Goal: Entertainment & Leisure: Consume media (video, audio)

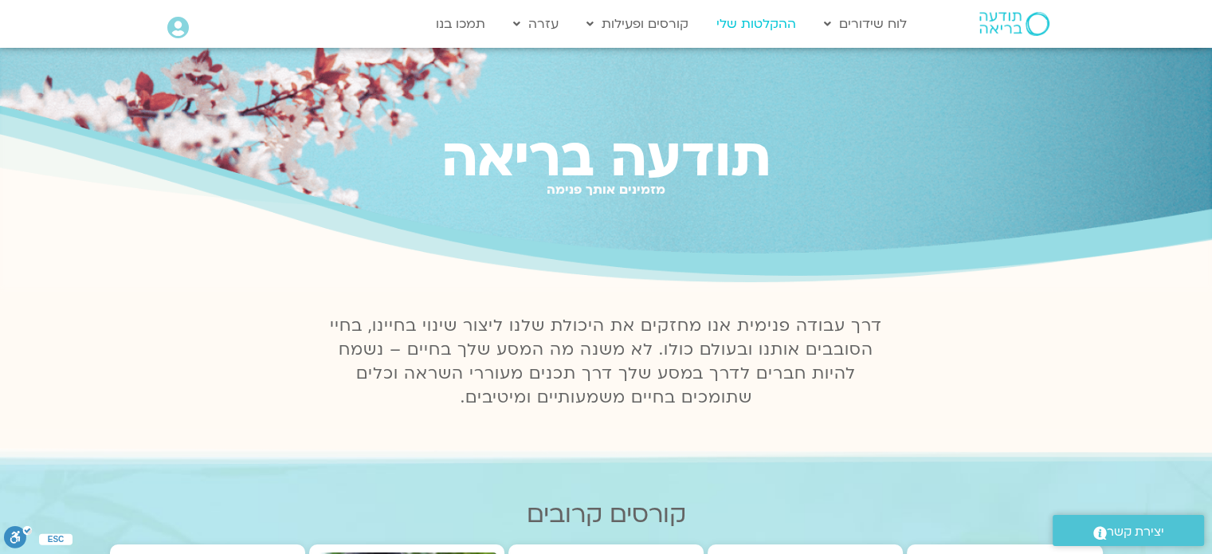
click at [778, 22] on link "ההקלטות שלי" at bounding box center [756, 24] width 96 height 30
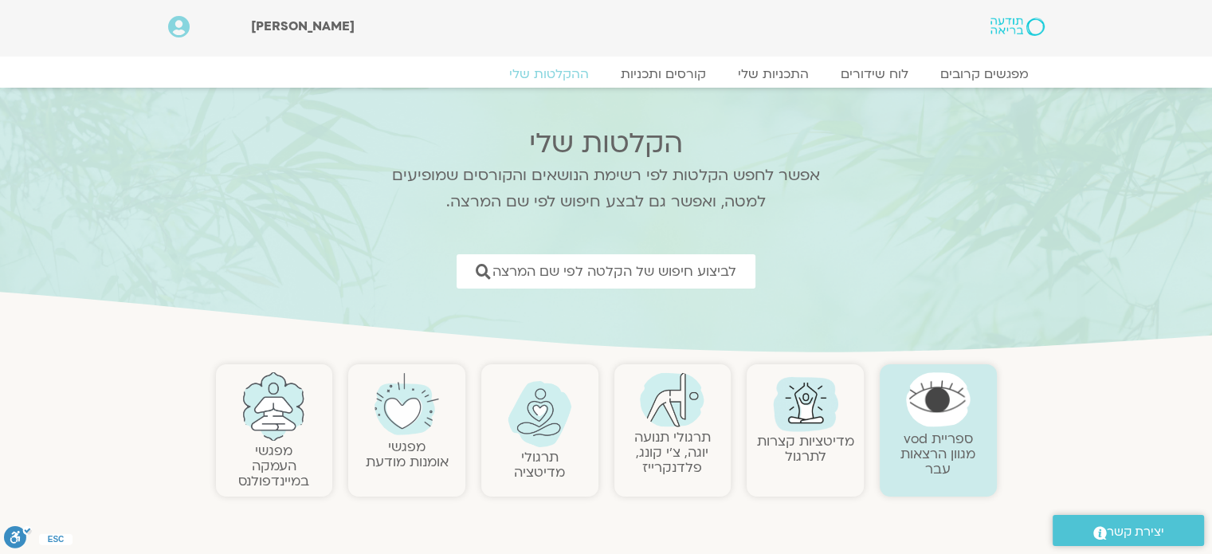
click at [657, 442] on link "תרגולי תנועה יוגה, צ׳י קונג, פלדנקרייז" at bounding box center [672, 452] width 76 height 49
click at [673, 458] on link "תרגולי תנועה יוגה, צ׳י קונג, פלדנקרייז" at bounding box center [672, 452] width 76 height 49
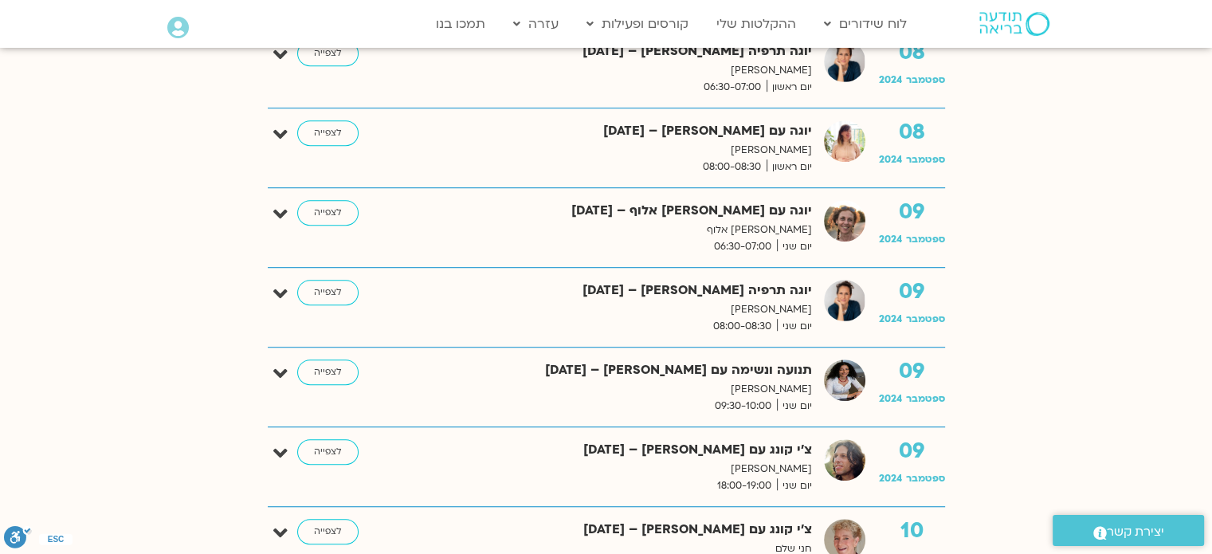
scroll to position [1032, 0]
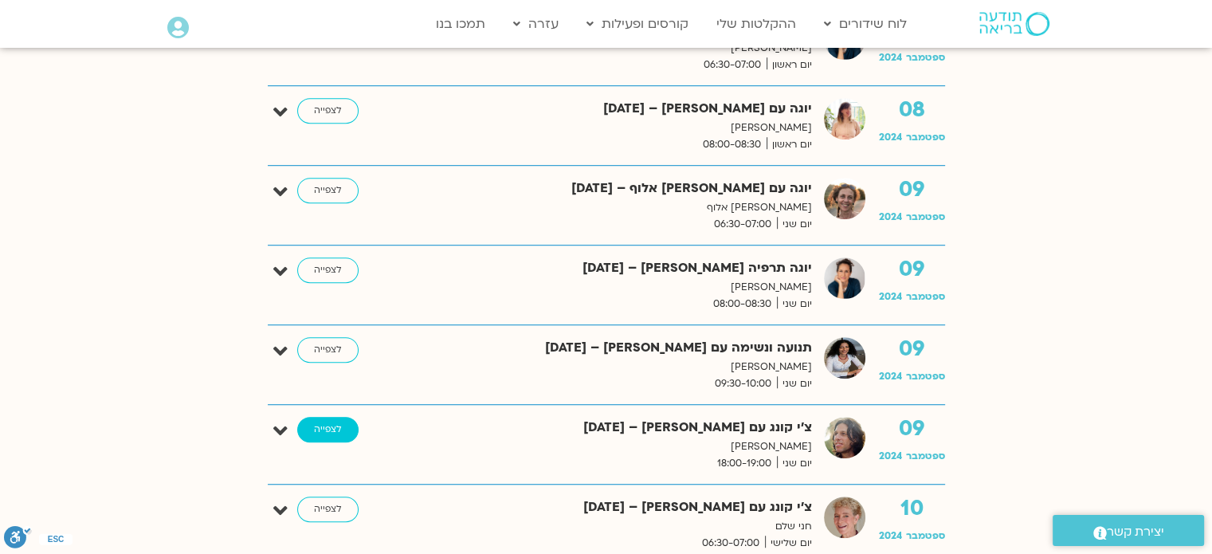
click at [326, 433] on link "לצפייה" at bounding box center [327, 429] width 61 height 25
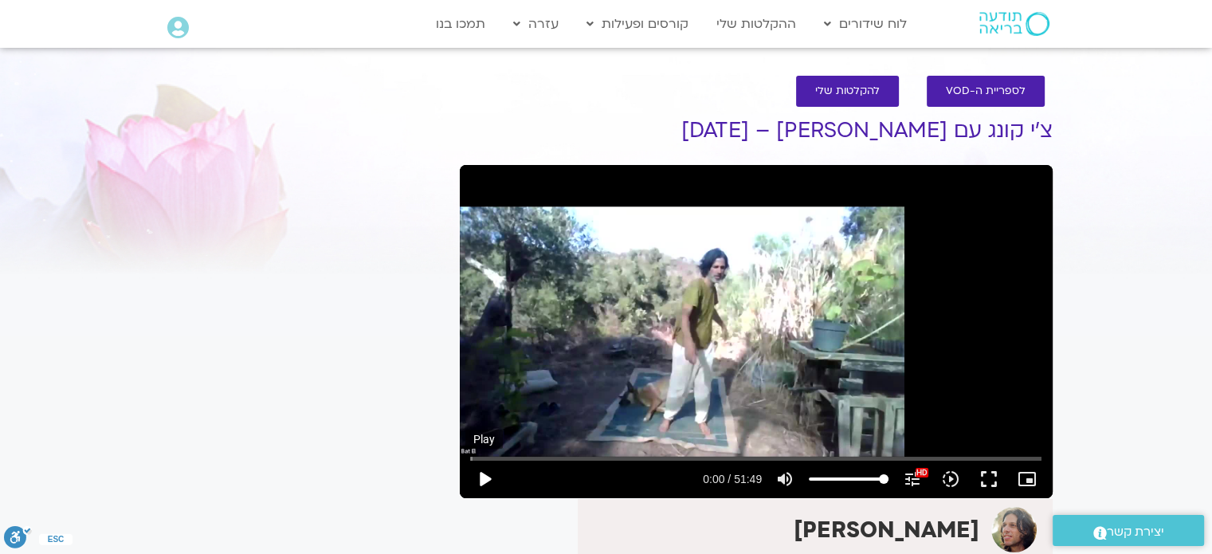
click at [488, 475] on button "play_arrow" at bounding box center [484, 479] width 38 height 38
click at [1001, 473] on button "fullscreen" at bounding box center [989, 479] width 38 height 38
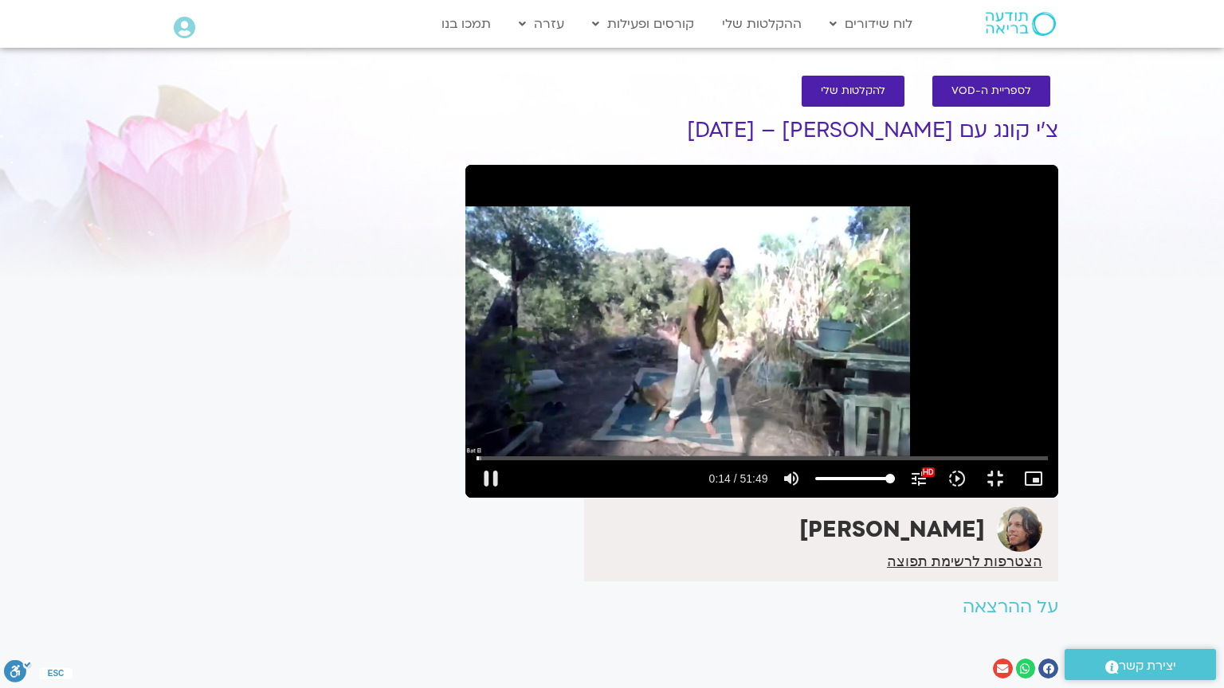
type input "14.821561"
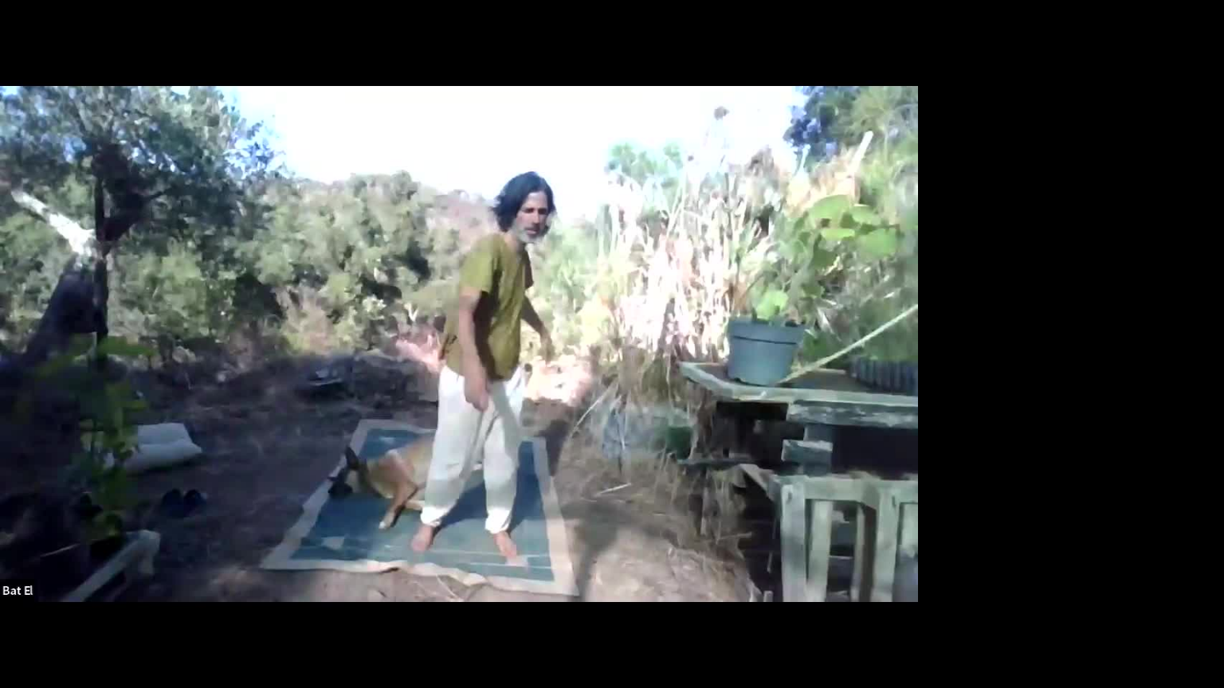
click at [1135, 553] on button "fullscreen_exit" at bounding box center [1154, 669] width 38 height 38
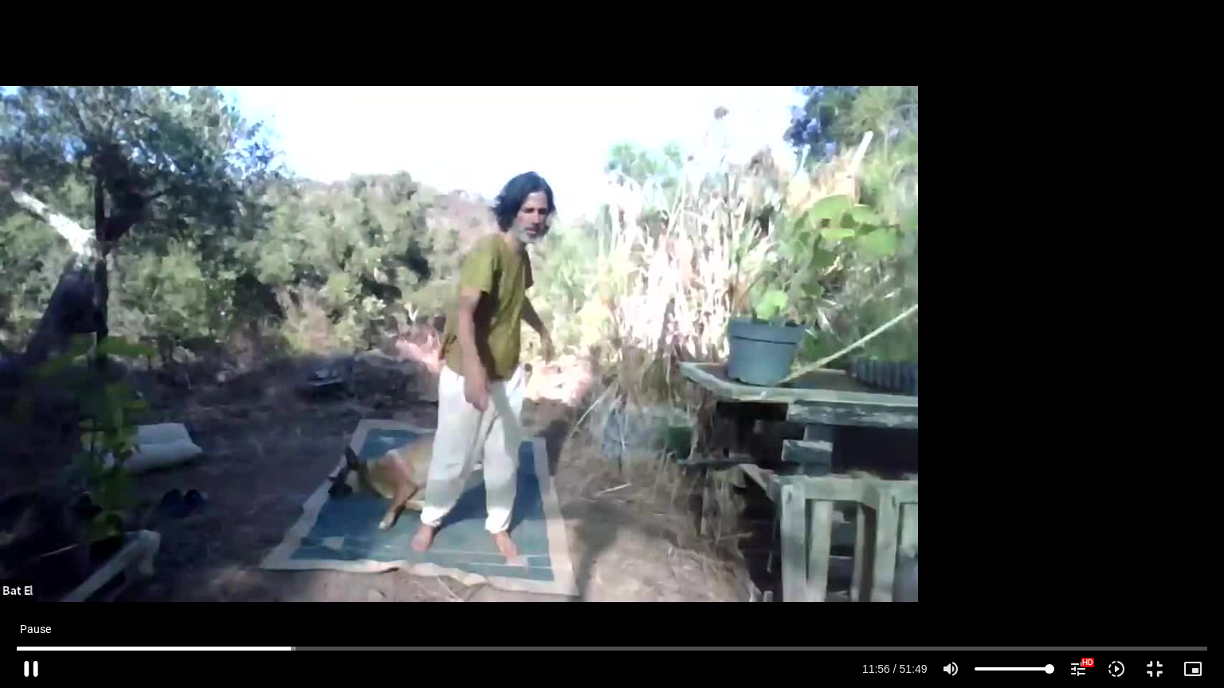
click at [35, 553] on button "pause" at bounding box center [31, 669] width 38 height 38
type input "717.128109"
